Goal: Answer question/provide support

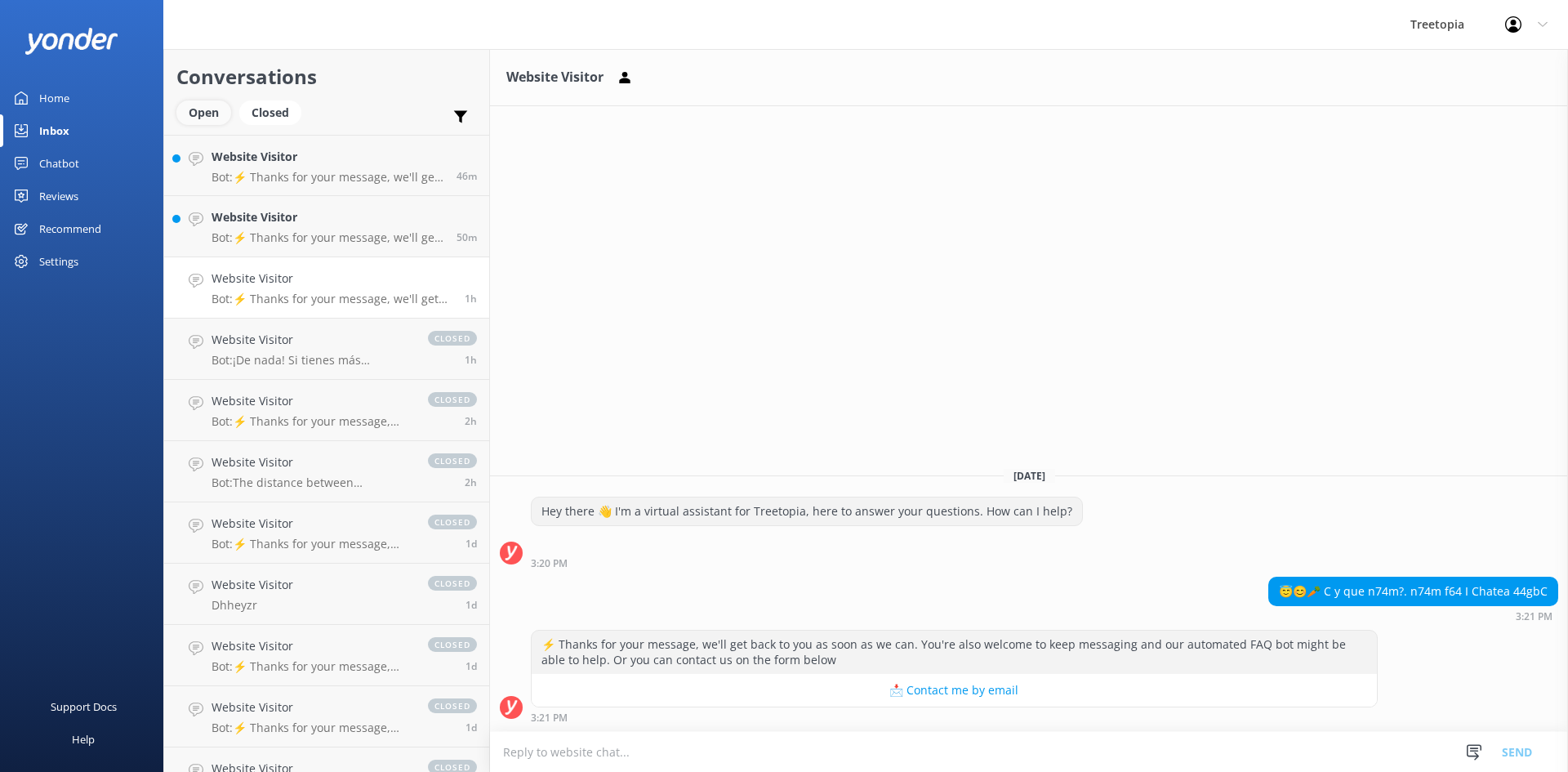
click at [212, 102] on div "Open" at bounding box center [203, 113] width 55 height 25
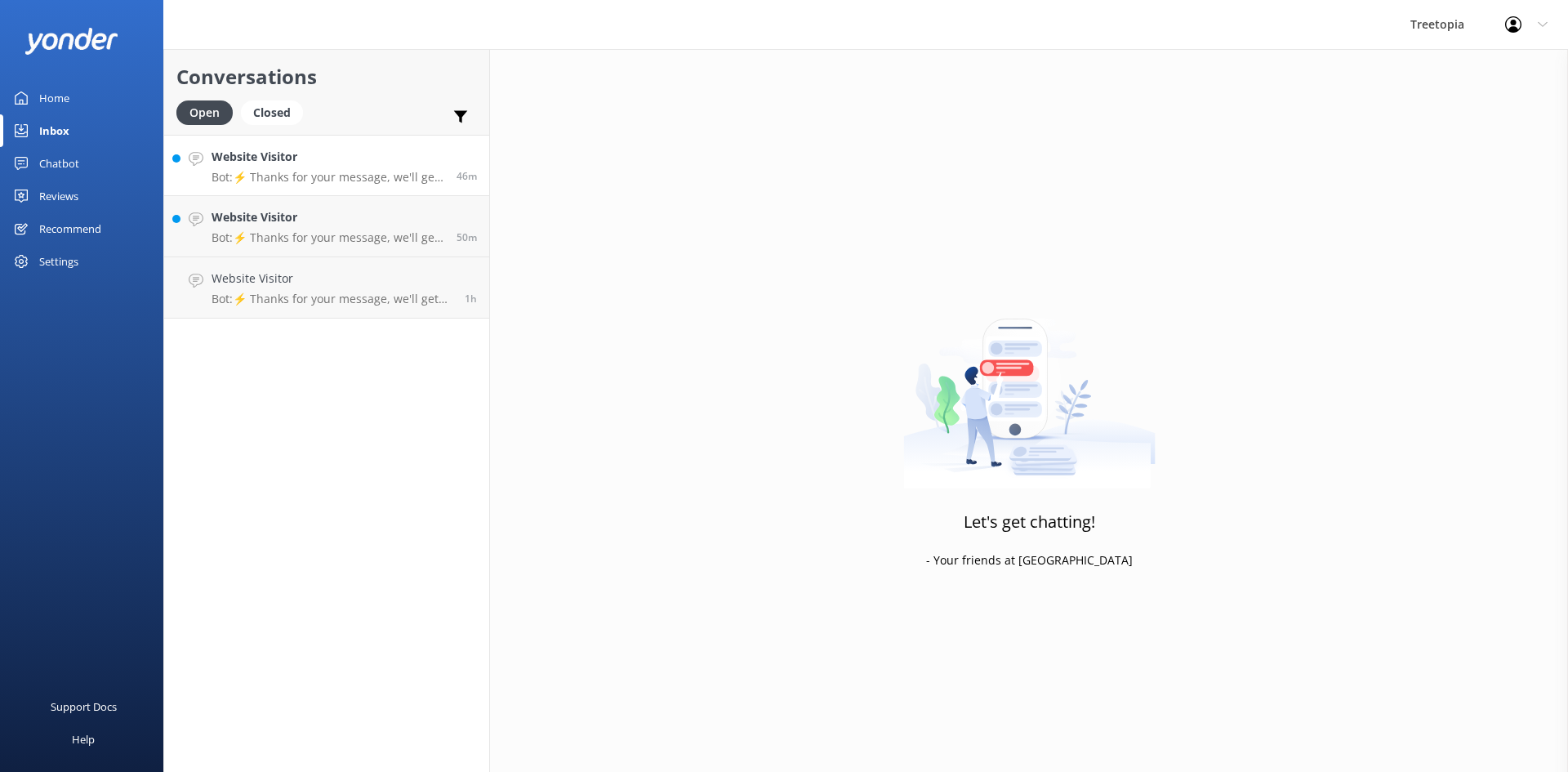
click at [243, 165] on h4 "Website Visitor" at bounding box center [327, 157] width 232 height 18
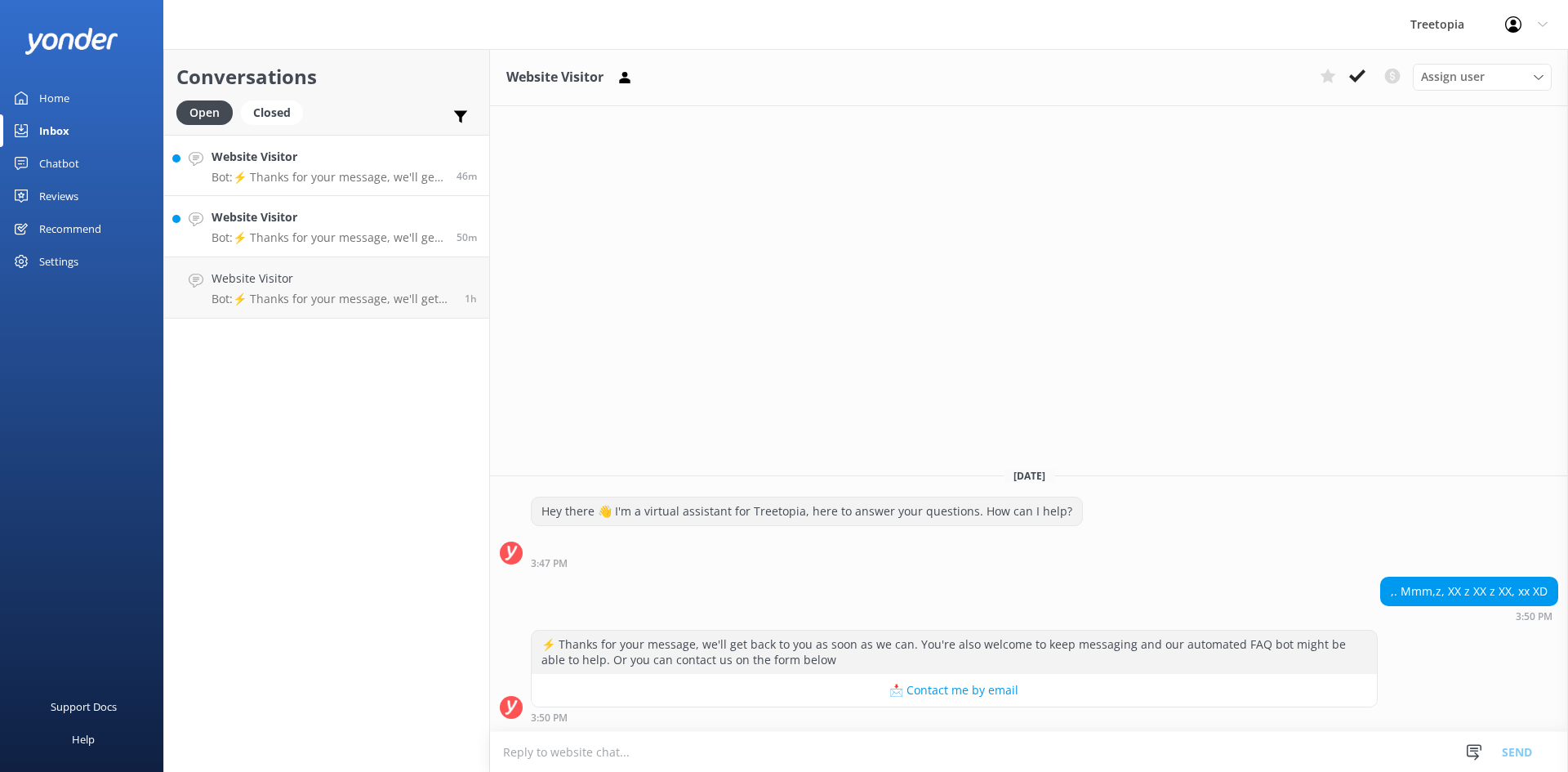
click at [309, 237] on p "Bot: ⚡ Thanks for your message, we'll get back to you as soon as we can. You're…" at bounding box center [327, 237] width 232 height 15
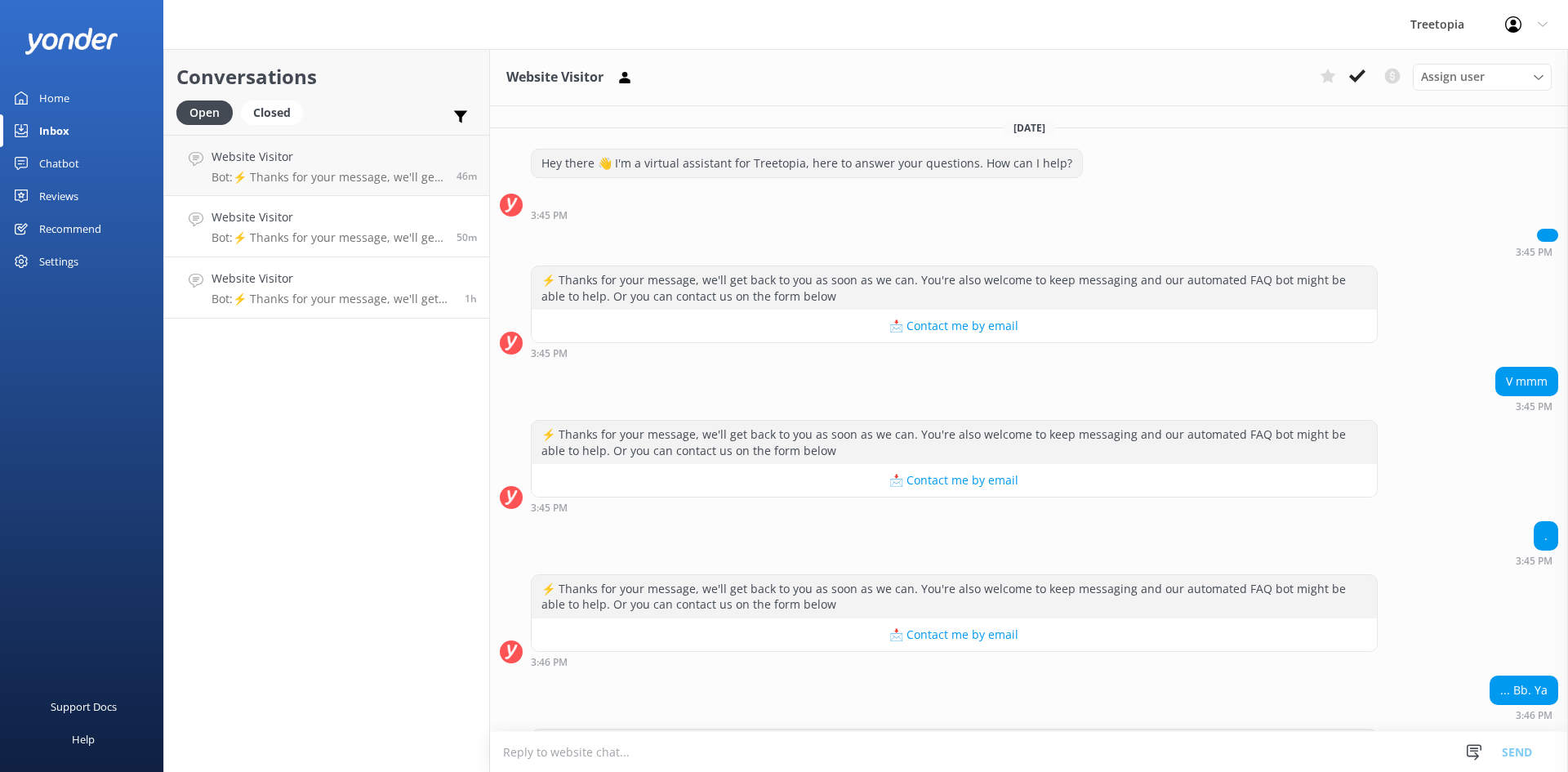
click at [333, 295] on p "Bot: ⚡ Thanks for your message, we'll get back to you as soon as we can. You're…" at bounding box center [332, 298] width 241 height 15
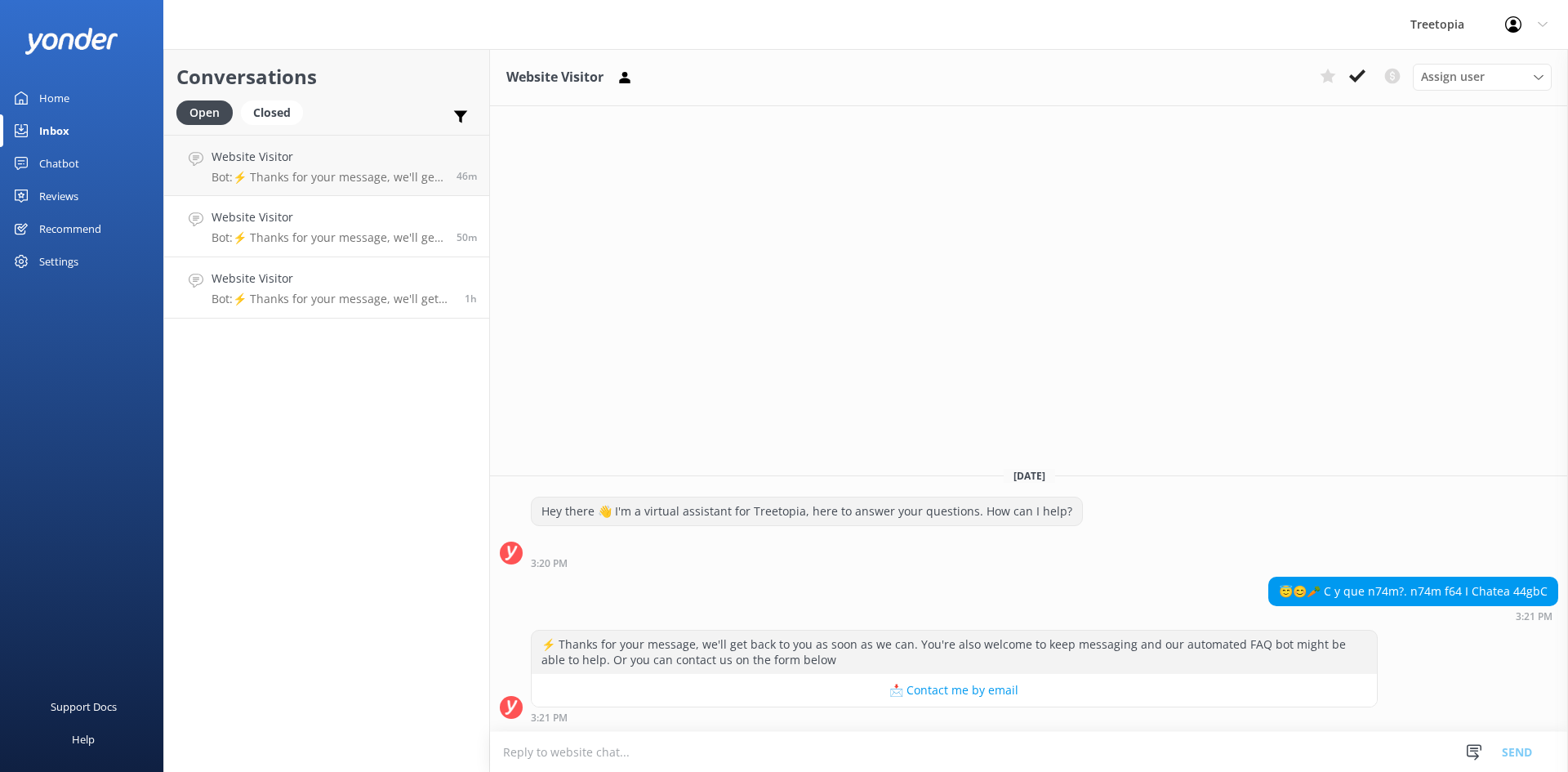
click at [340, 225] on h4 "Website Visitor" at bounding box center [327, 217] width 232 height 18
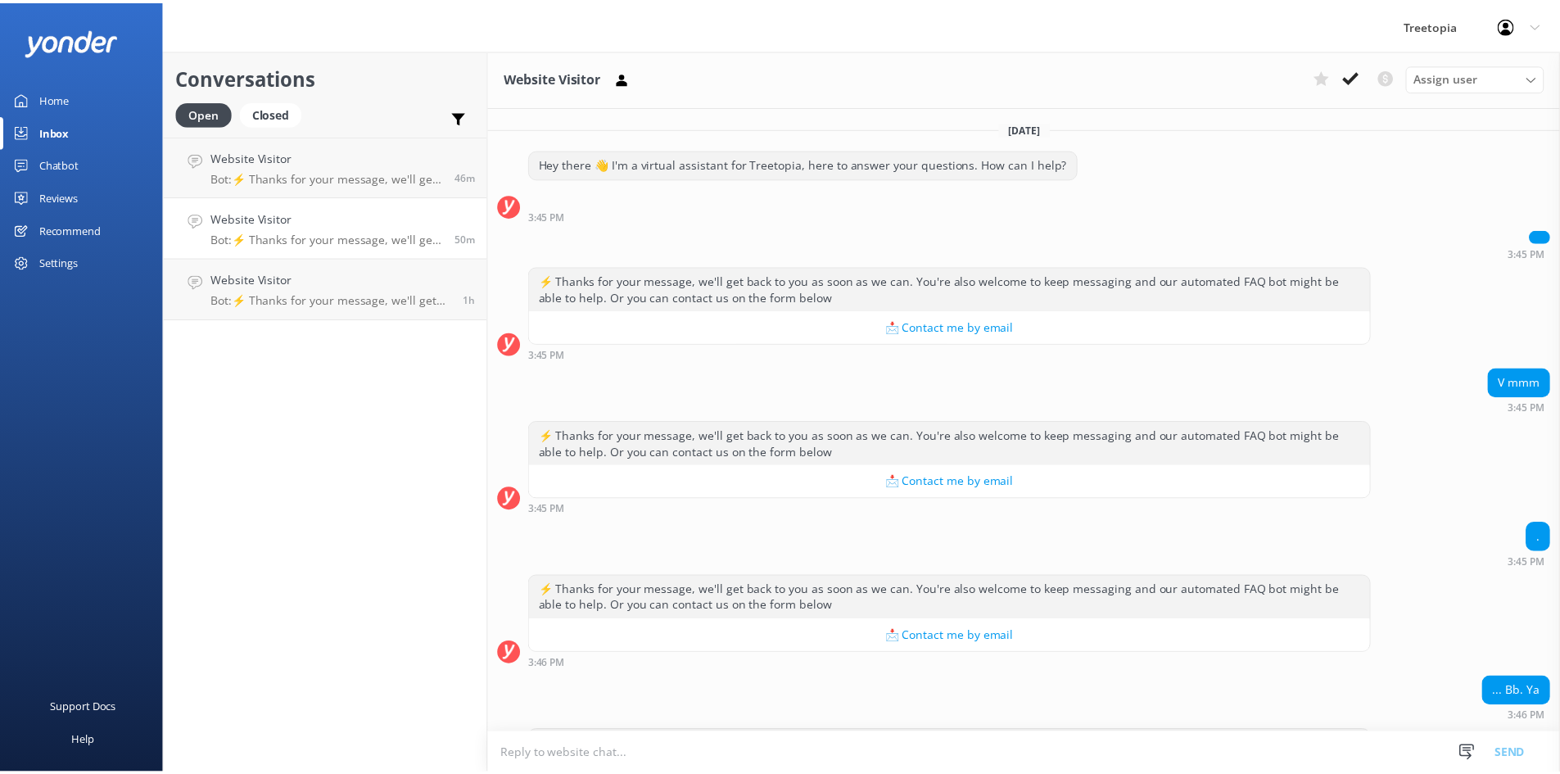
scroll to position [99, 0]
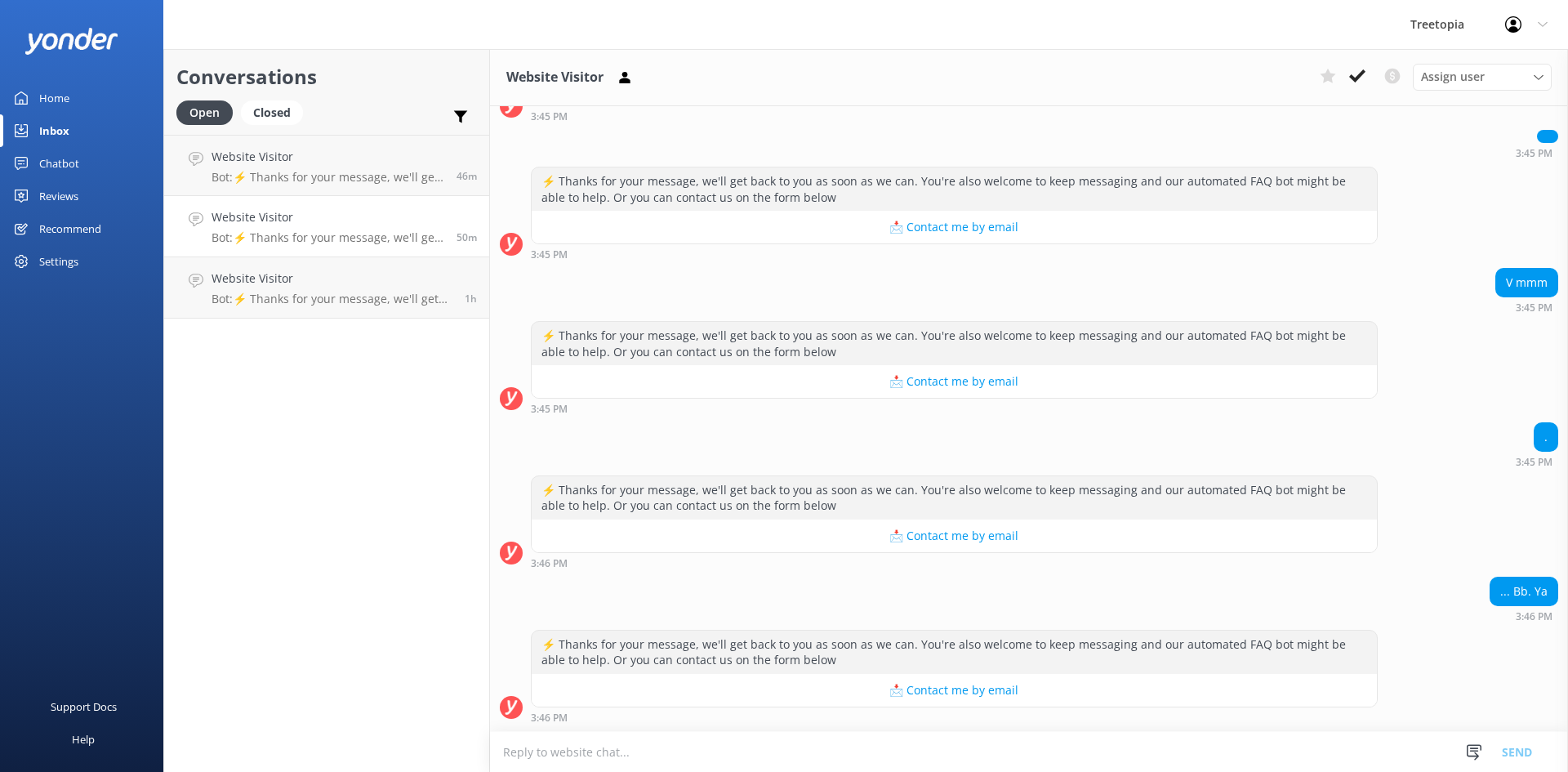
click at [64, 169] on div "Chatbot" at bounding box center [59, 163] width 40 height 33
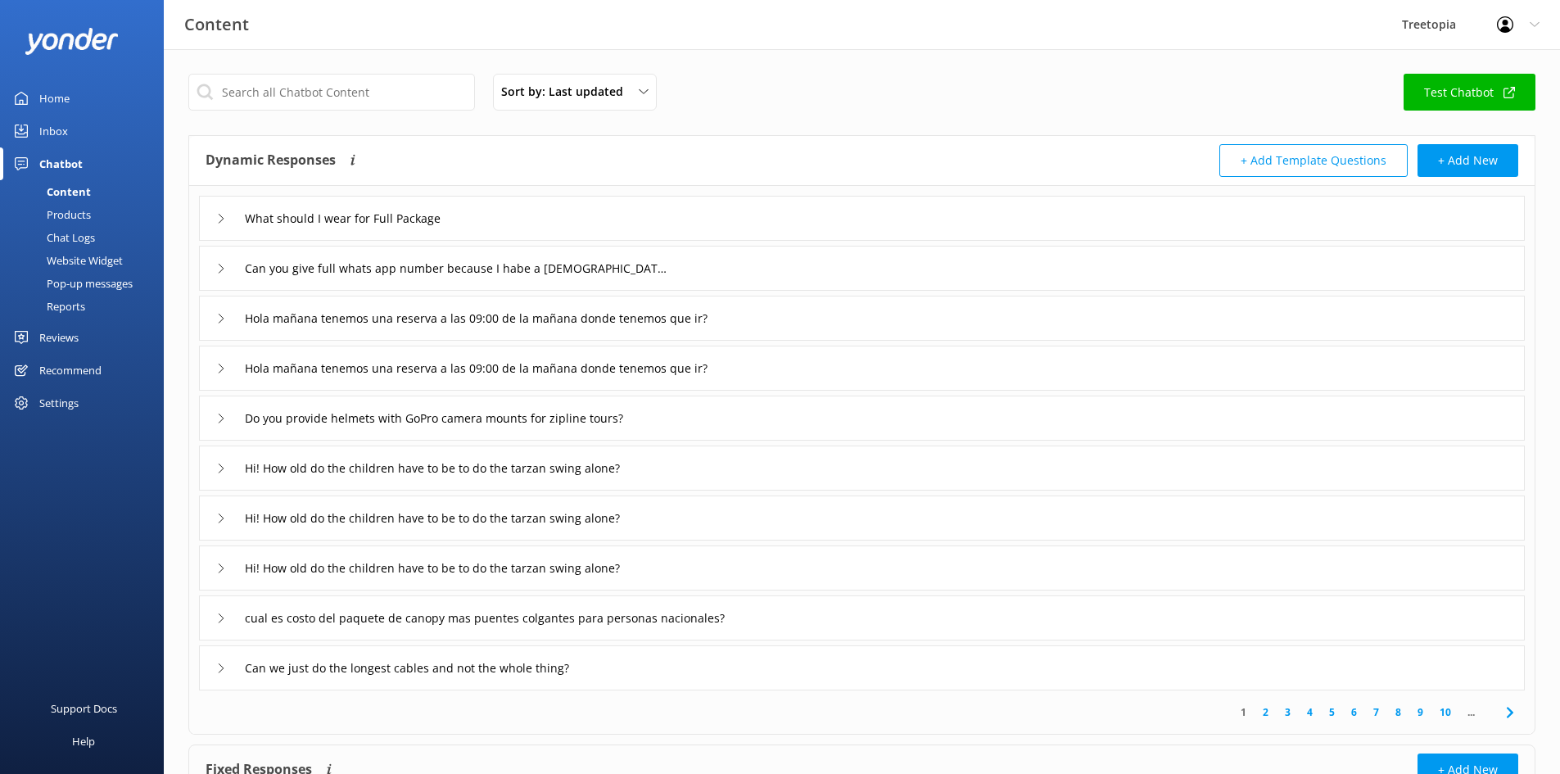
click at [77, 238] on div "Chat Logs" at bounding box center [52, 237] width 85 height 23
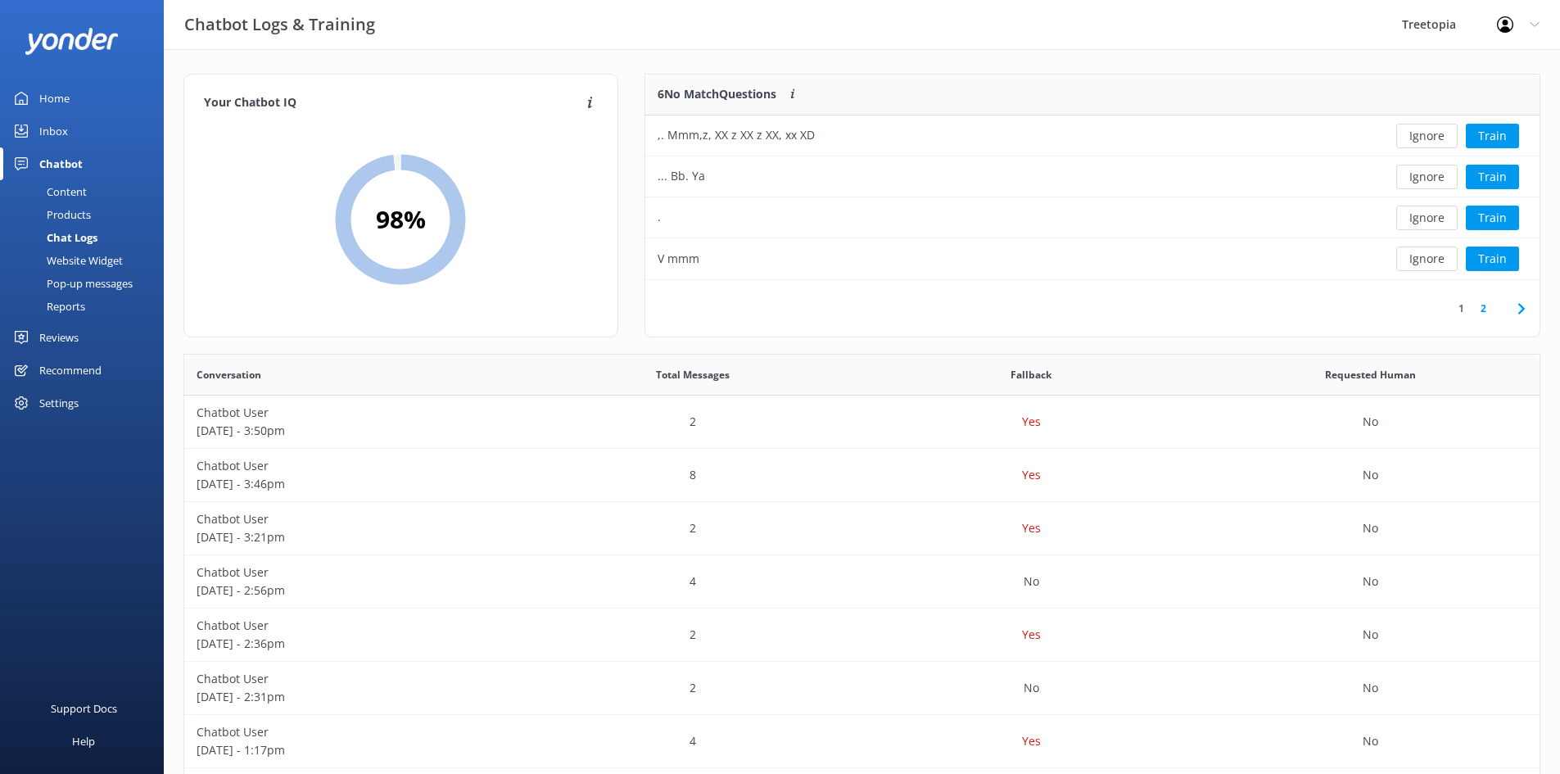
click at [1490, 310] on link "2" at bounding box center [1484, 309] width 22 height 16
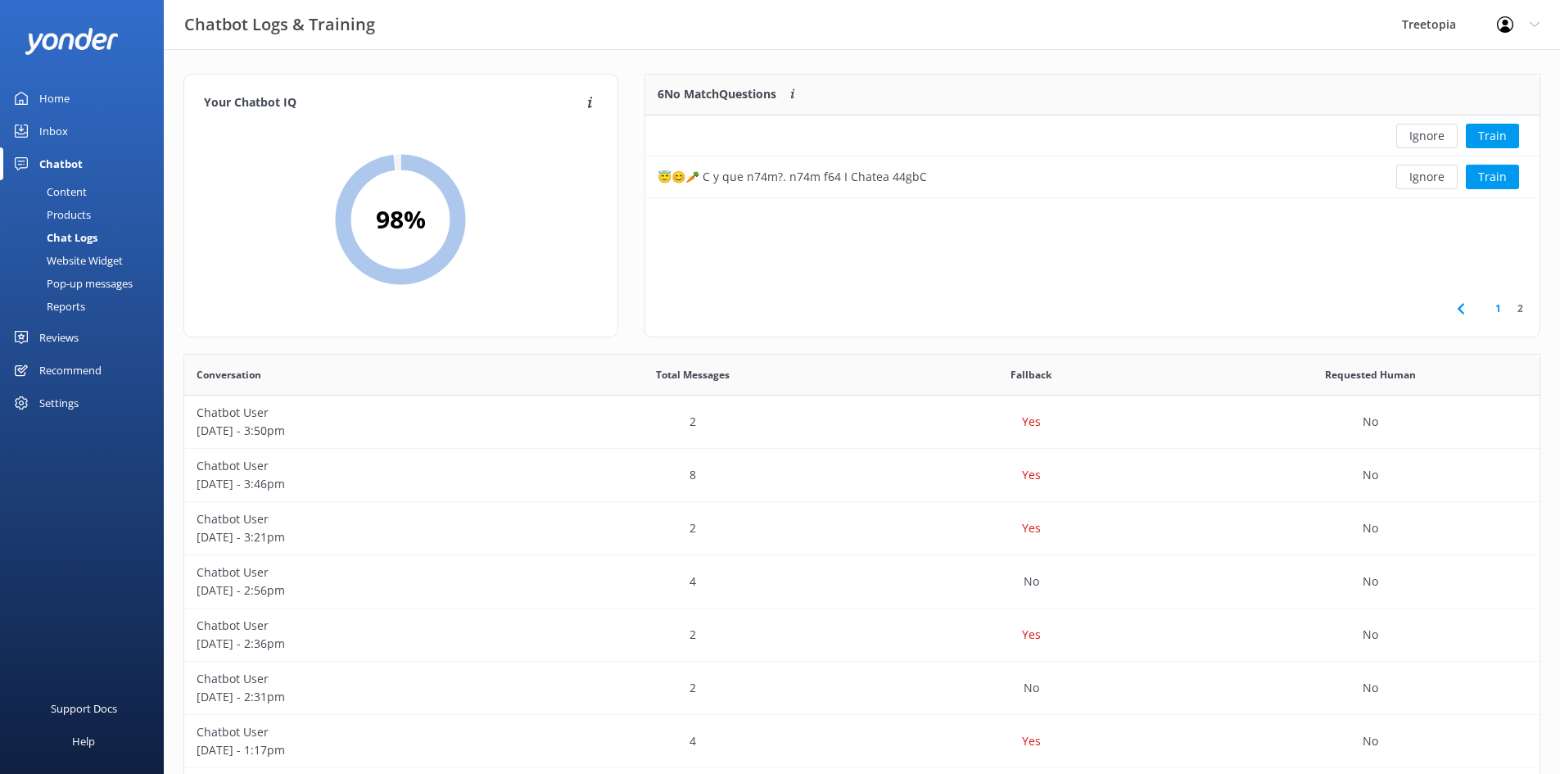
scroll to position [111, 882]
click at [1496, 302] on link "1" at bounding box center [1498, 309] width 22 height 16
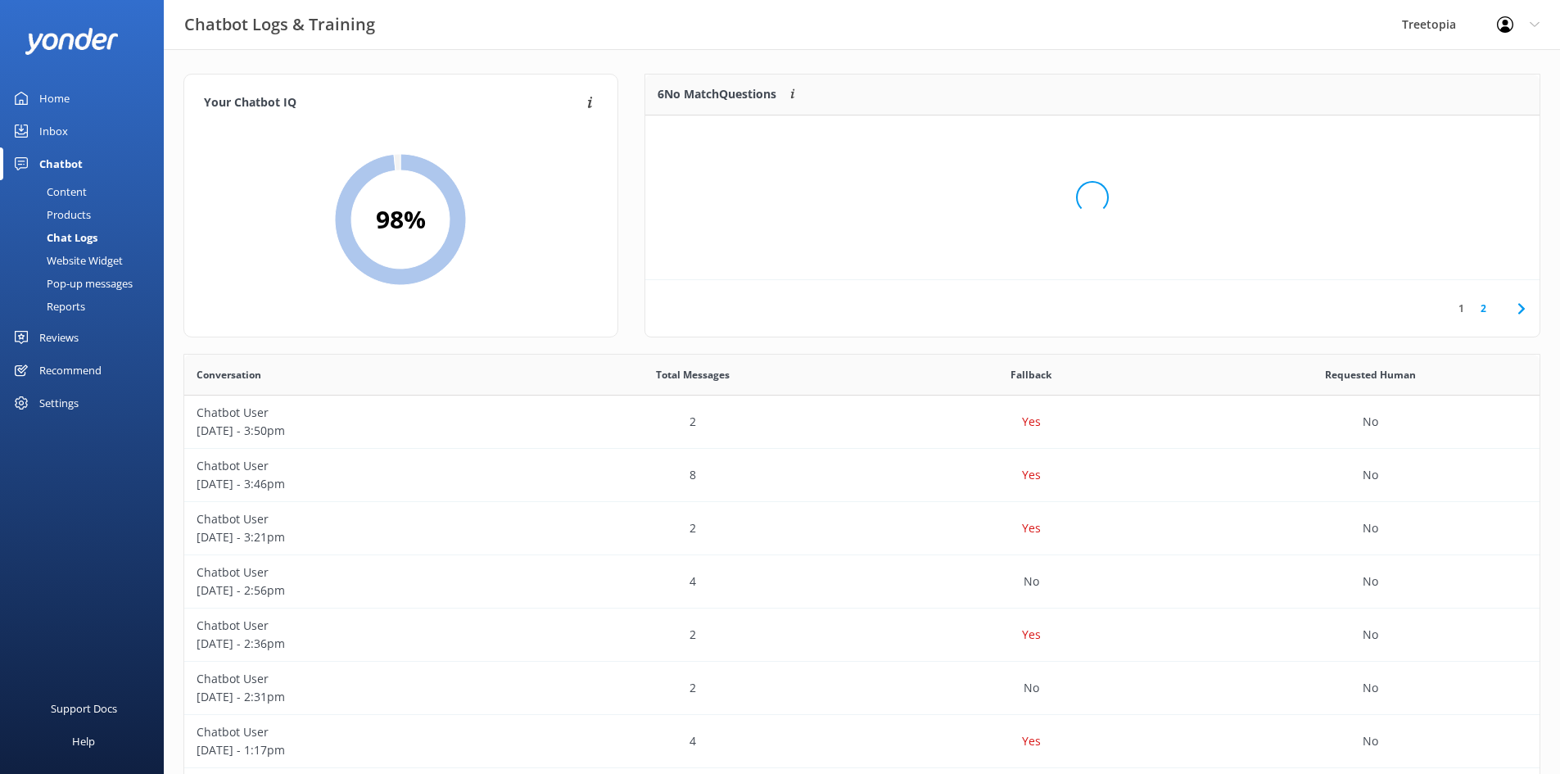
scroll to position [193, 882]
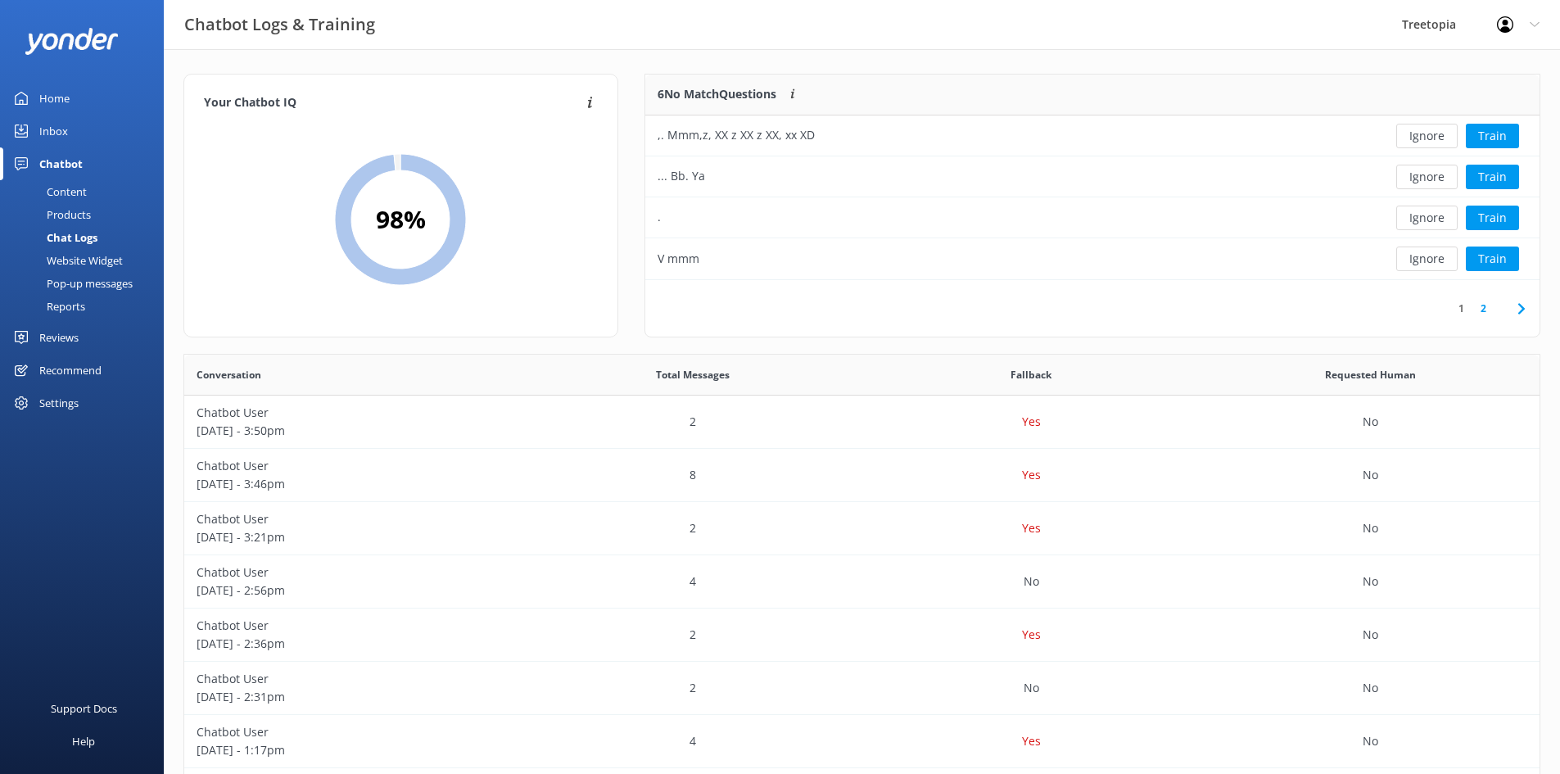
click at [87, 217] on div "Products" at bounding box center [50, 214] width 81 height 23
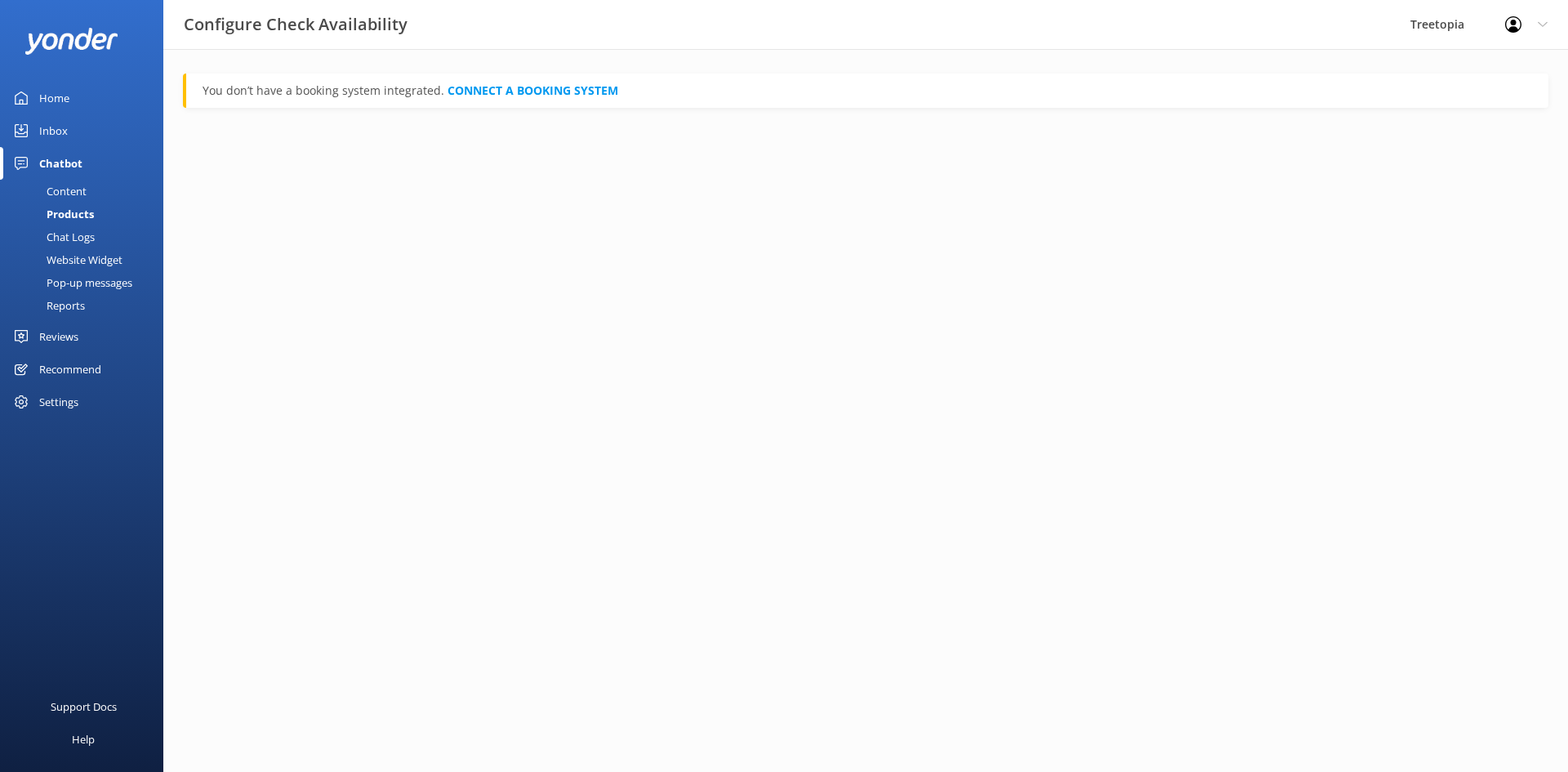
click at [75, 190] on div "Content" at bounding box center [48, 191] width 77 height 23
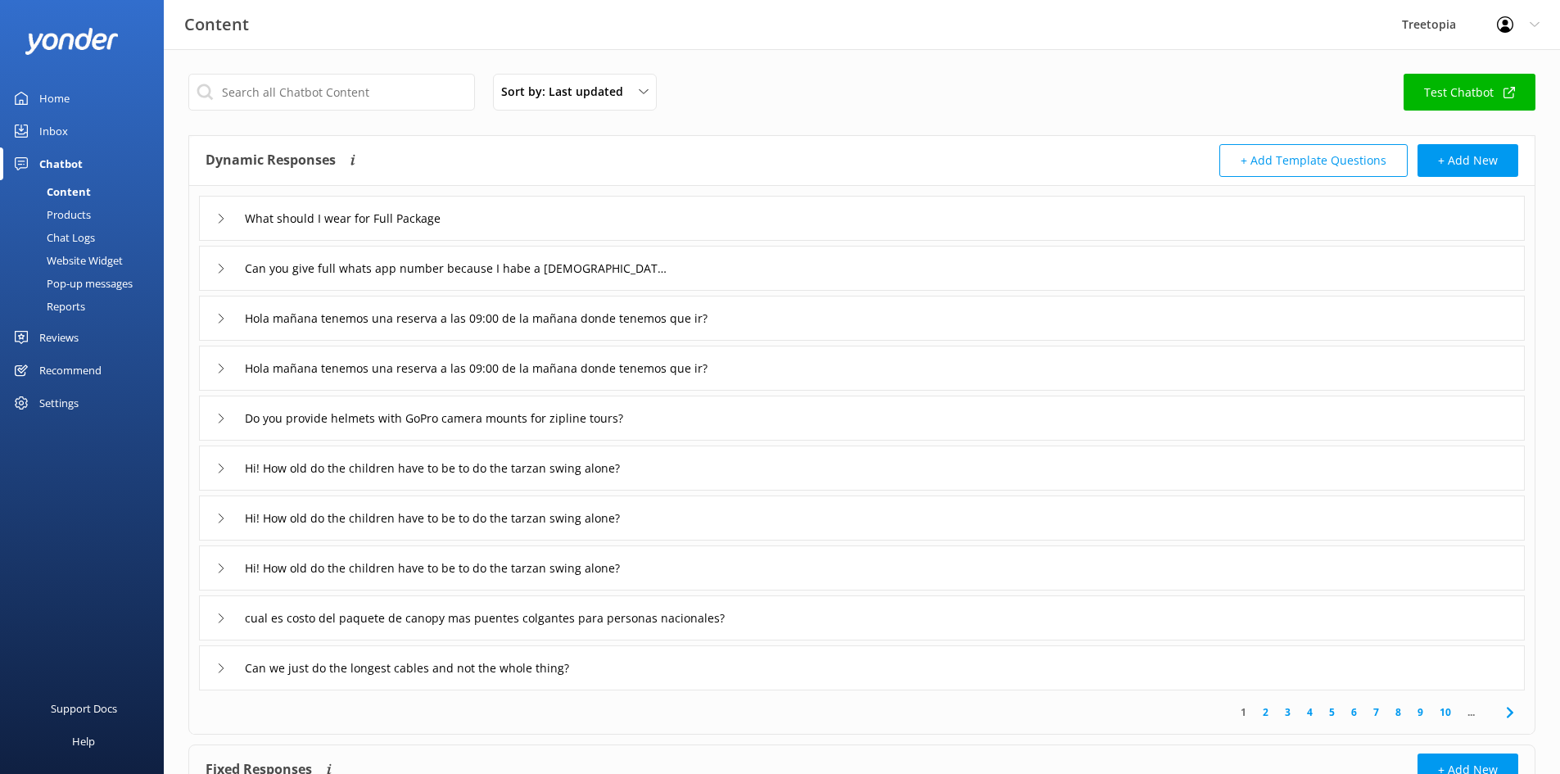
click at [233, 218] on div "What should I wear for Full Package" at bounding box center [340, 218] width 249 height 27
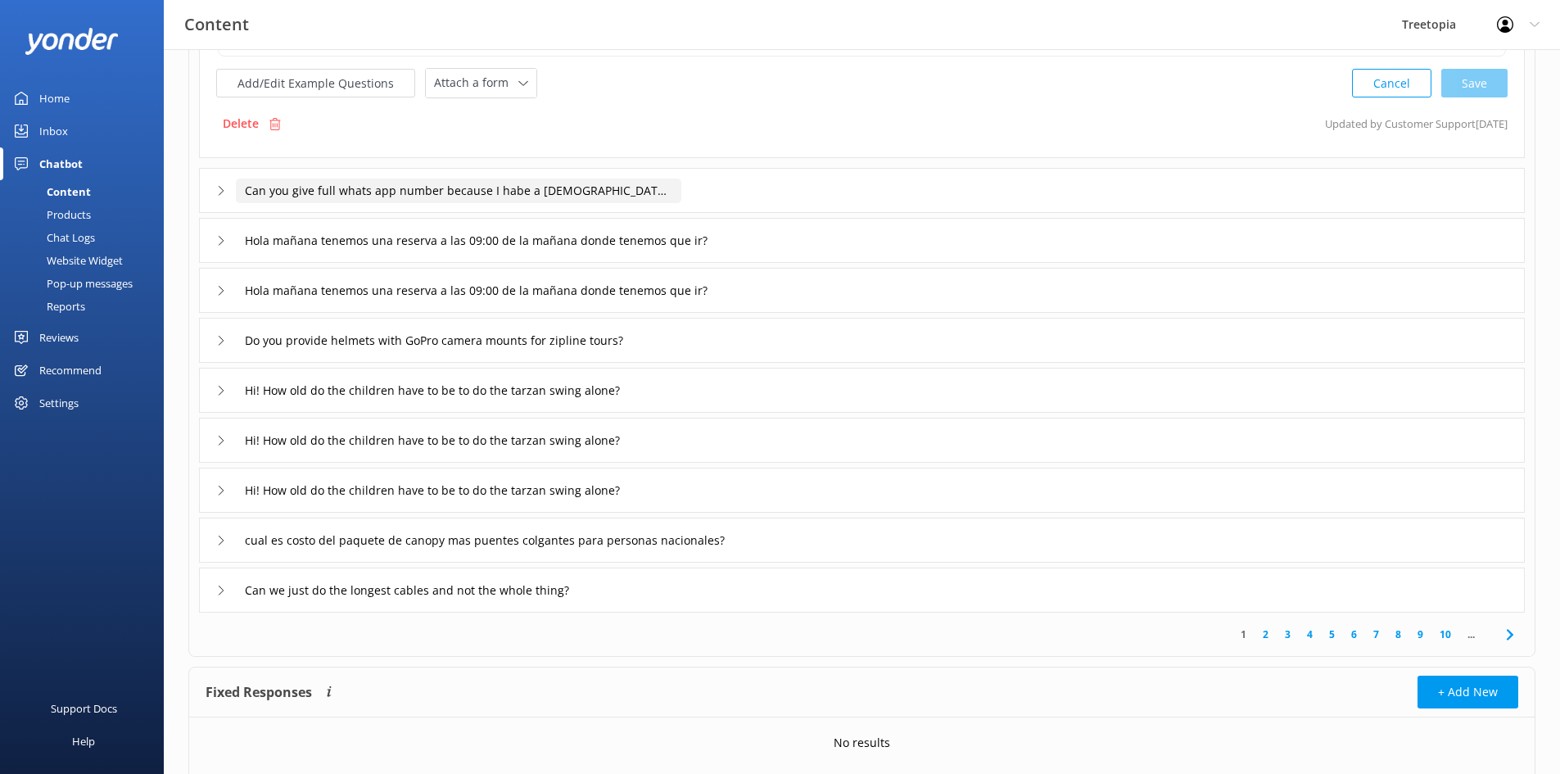
click at [274, 189] on input "Can you give full whats app number because I habe a [DEMOGRAPHIC_DATA] numver" at bounding box center [459, 191] width 446 height 25
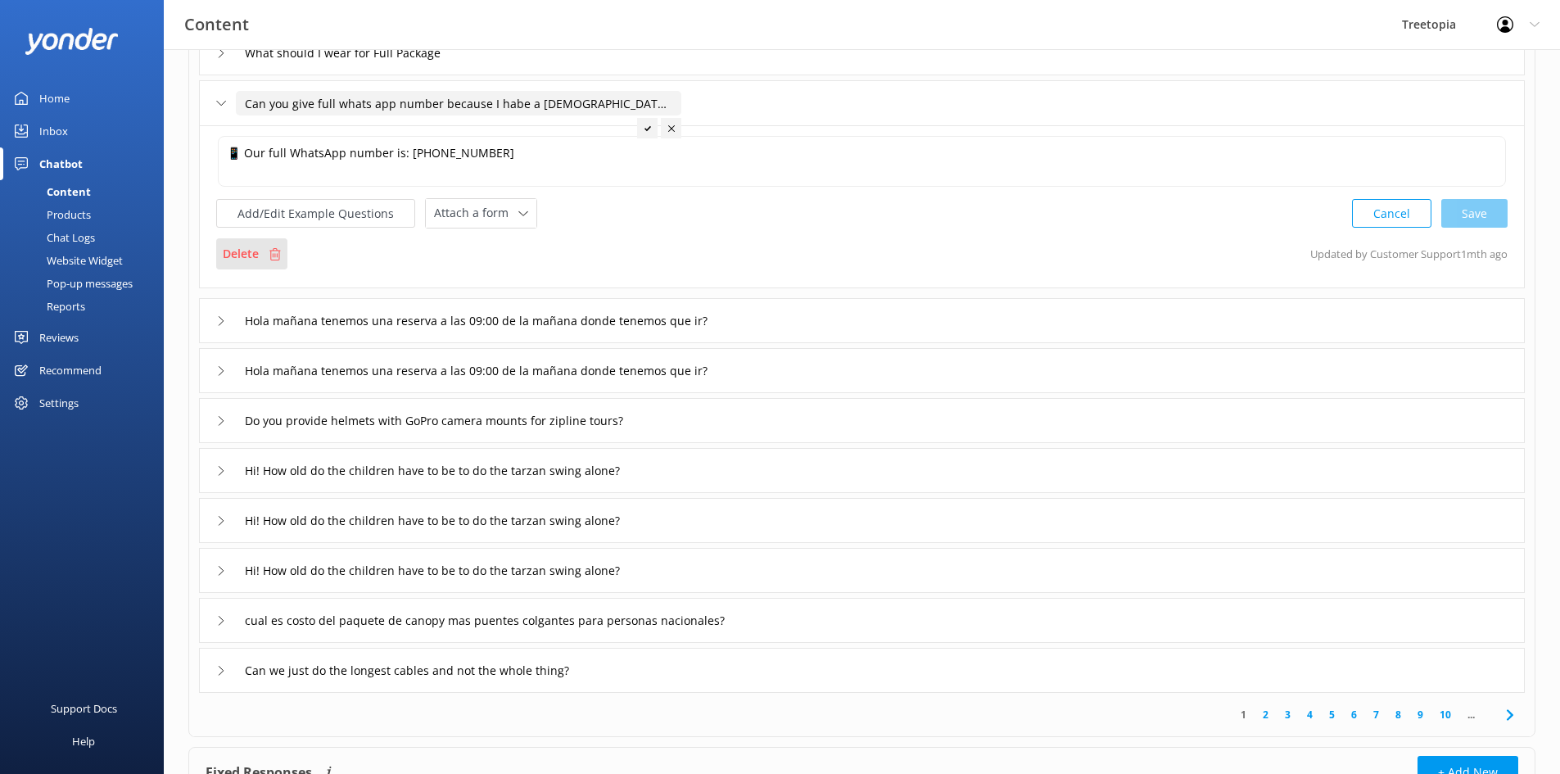
scroll to position [301, 0]
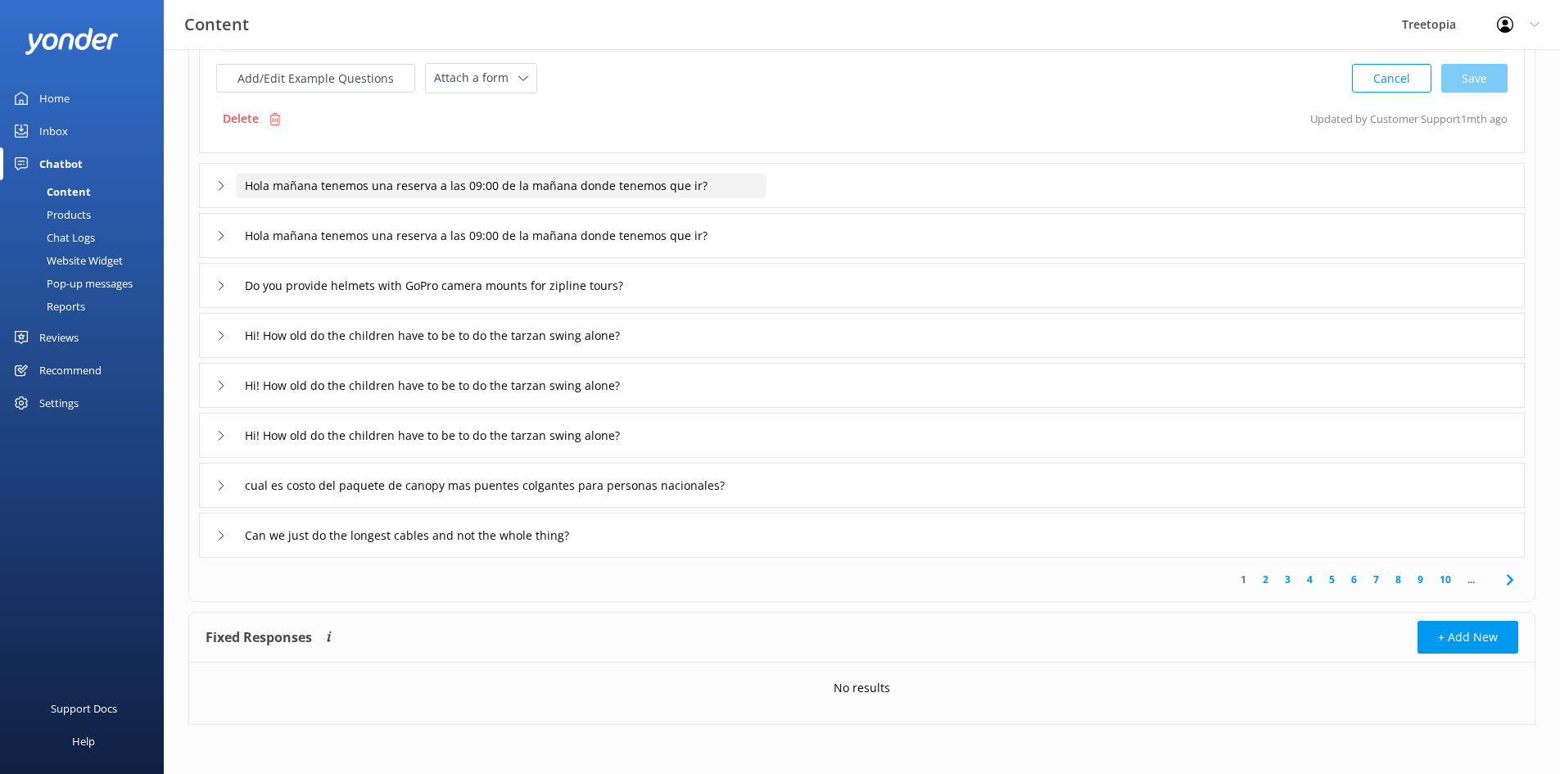
click at [247, 197] on input "Hola mañana tenemos una reserva a las 09:00 de la mañana donde tenemos que ir?" at bounding box center [501, 186] width 531 height 25
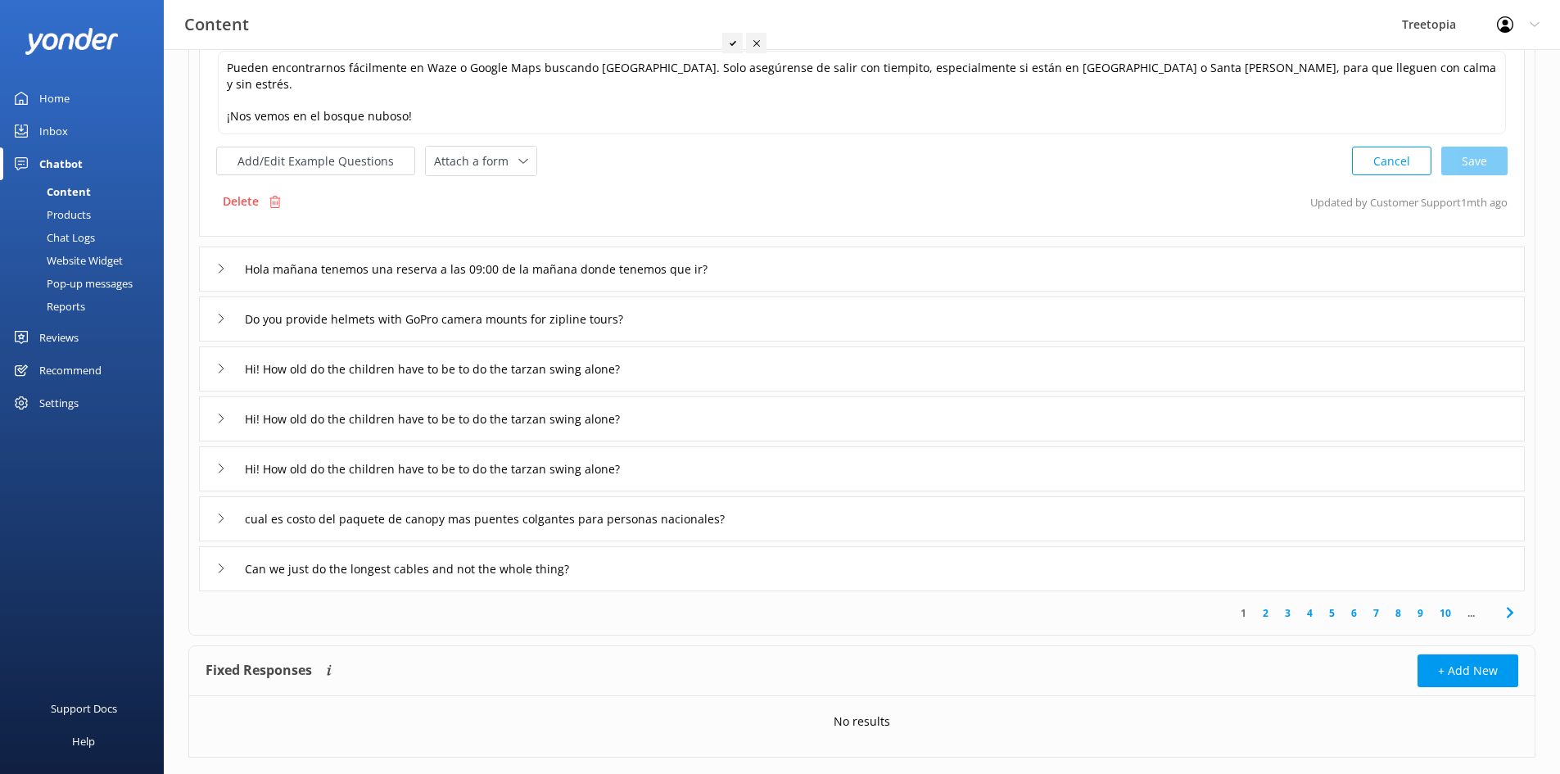
scroll to position [133, 0]
